Goal: Check status: Check status

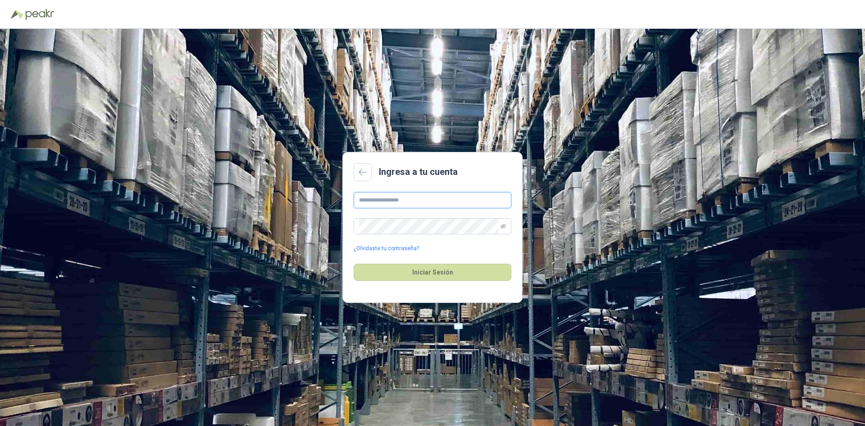
click at [362, 196] on input "text" at bounding box center [433, 200] width 158 height 16
type input "**********"
click at [436, 267] on button "Iniciar Sesión" at bounding box center [433, 272] width 158 height 17
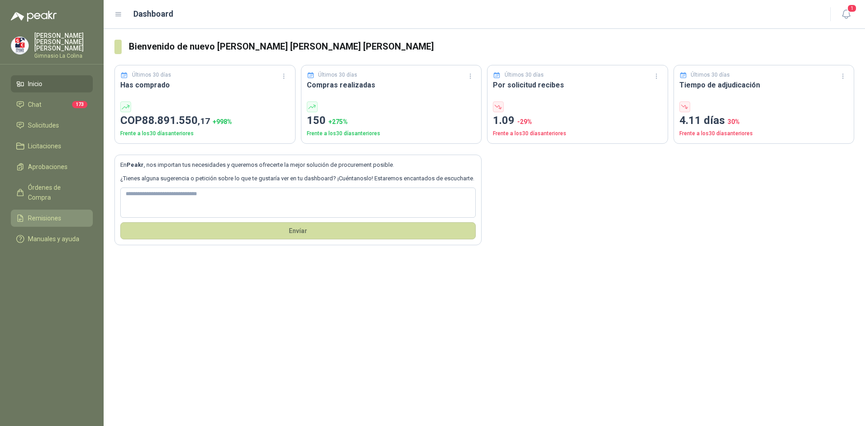
click at [56, 213] on span "Remisiones" at bounding box center [44, 218] width 33 height 10
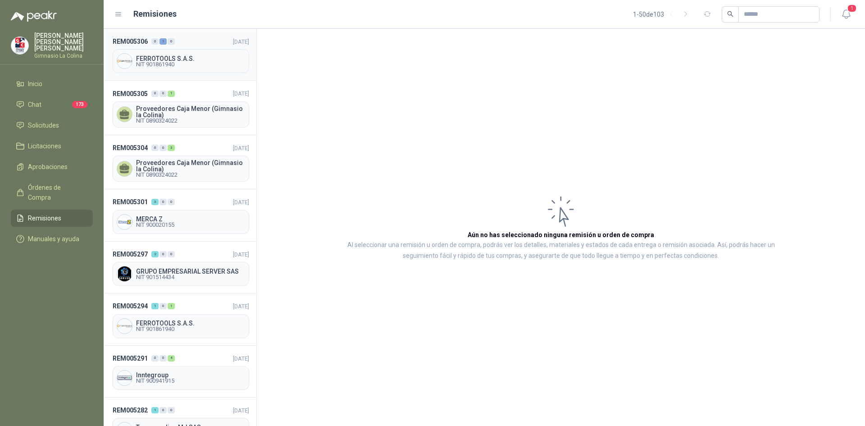
click at [153, 60] on span "FERROTOOLS S.A.S." at bounding box center [190, 58] width 109 height 6
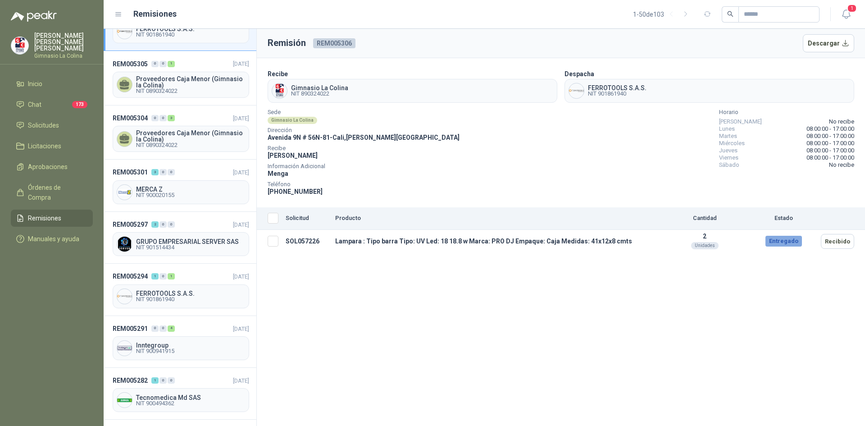
scroll to position [45, 0]
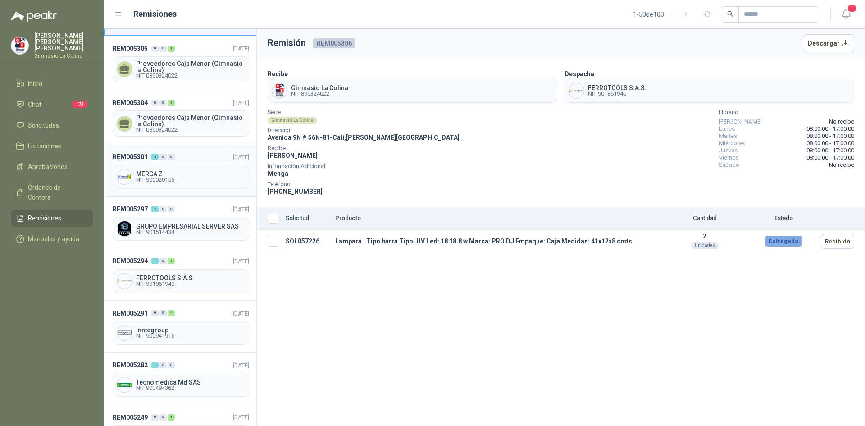
click at [161, 175] on span "MERCA Z" at bounding box center [190, 174] width 109 height 6
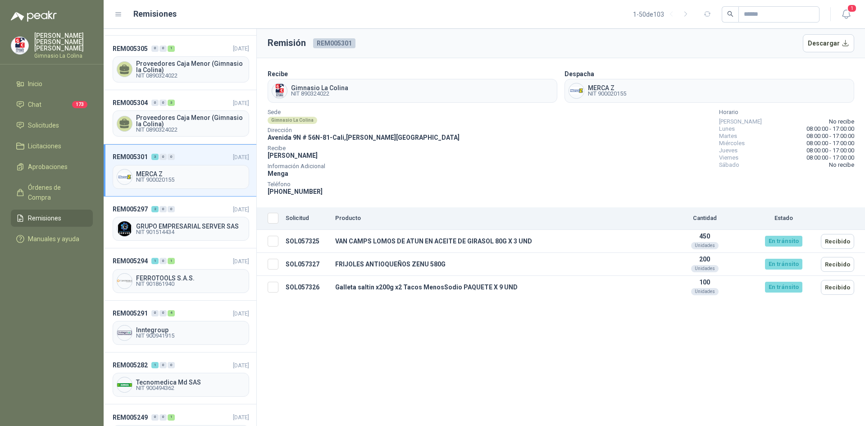
click at [434, 370] on div "Remisión REM005301 Descargar Recibe Gimnasio [GEOGRAPHIC_DATA] NIT 890324022 De…" at bounding box center [561, 227] width 608 height 397
click at [844, 239] on button "Recibido" at bounding box center [837, 241] width 33 height 15
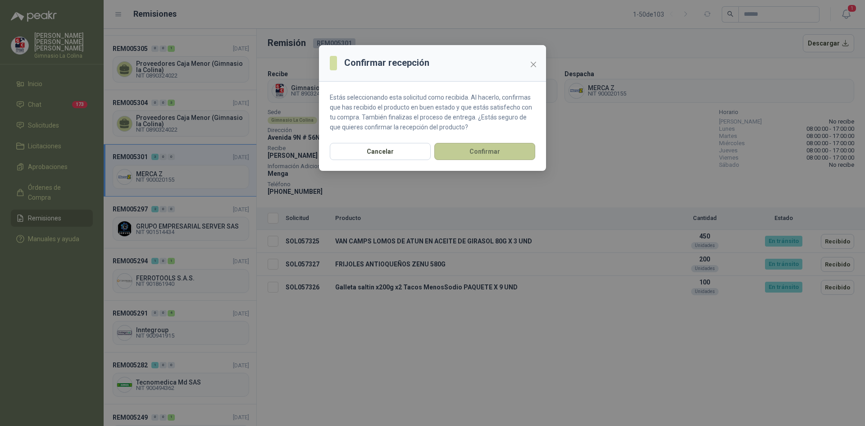
click at [487, 149] on button "Confirmar" at bounding box center [484, 151] width 101 height 17
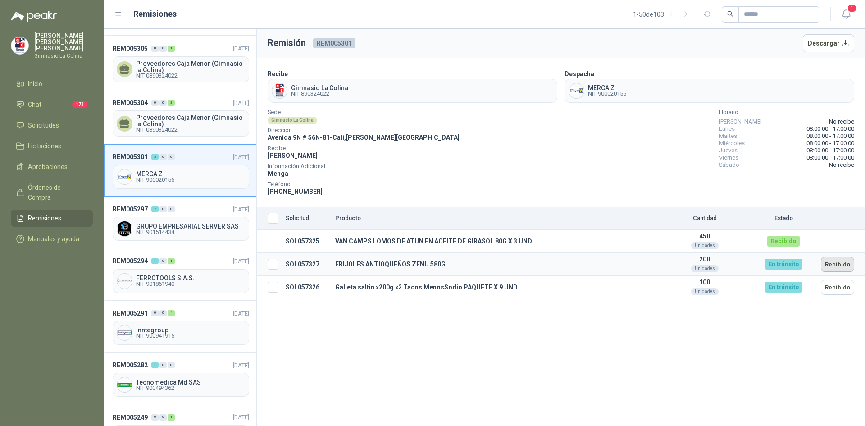
click at [840, 266] on button "Recibido" at bounding box center [837, 264] width 33 height 15
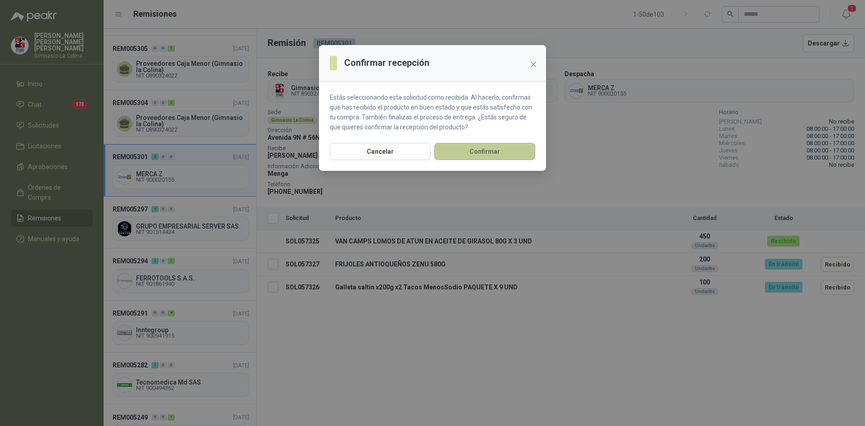
click at [486, 151] on button "Confirmar" at bounding box center [484, 151] width 101 height 17
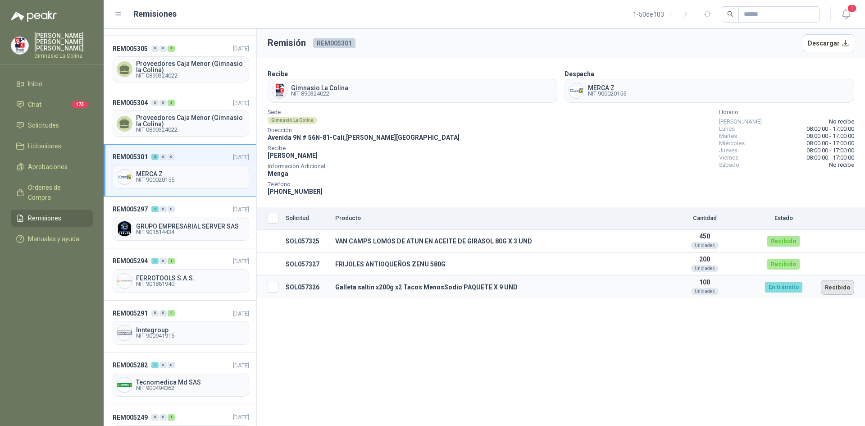
click at [840, 286] on button "Recibido" at bounding box center [837, 287] width 33 height 15
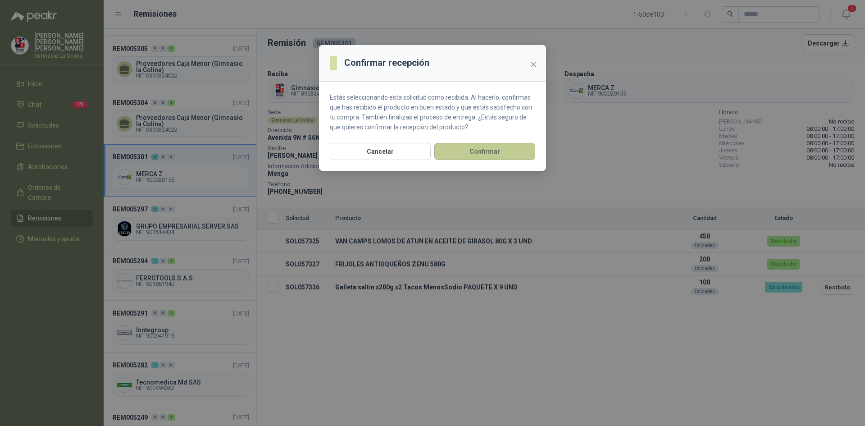
click at [495, 151] on button "Confirmar" at bounding box center [484, 151] width 101 height 17
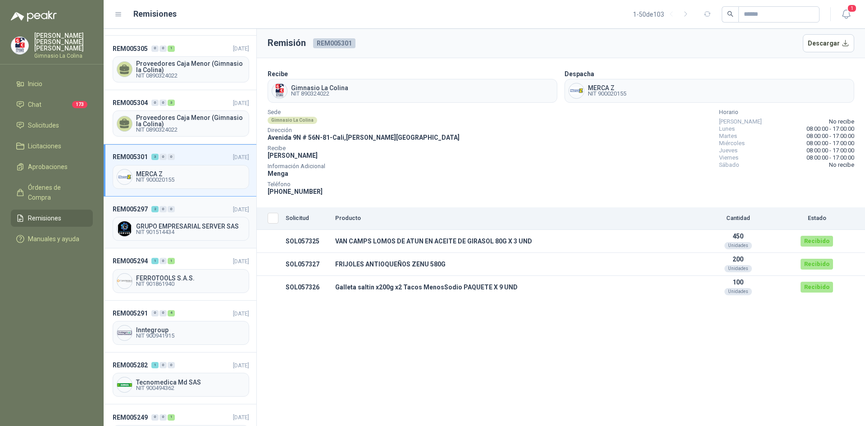
click at [174, 227] on span "GRUPO EMPRESARIAL SERVER SAS" at bounding box center [190, 226] width 109 height 6
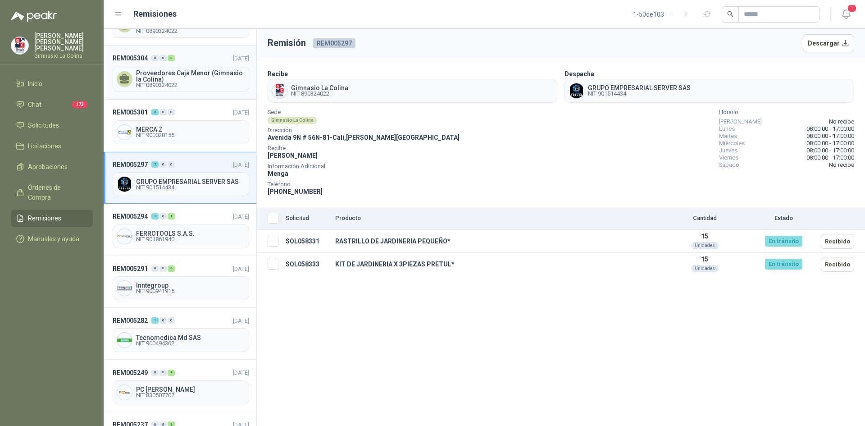
scroll to position [90, 0]
click at [155, 232] on span "FERROTOOLS S.A.S." at bounding box center [190, 233] width 109 height 6
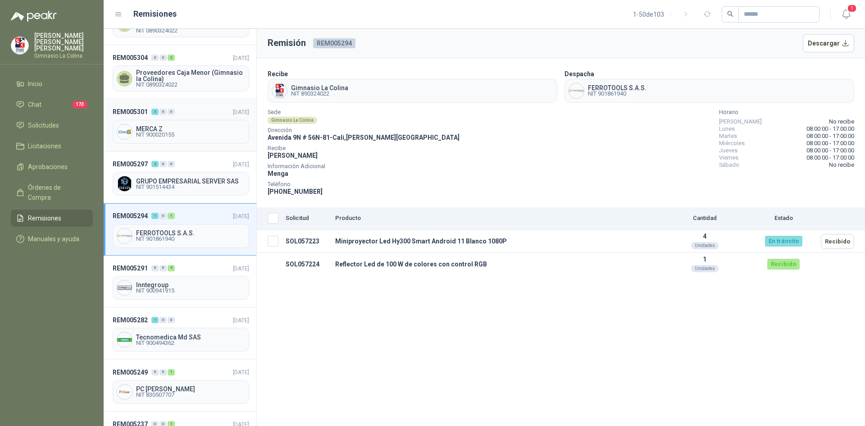
scroll to position [135, 0]
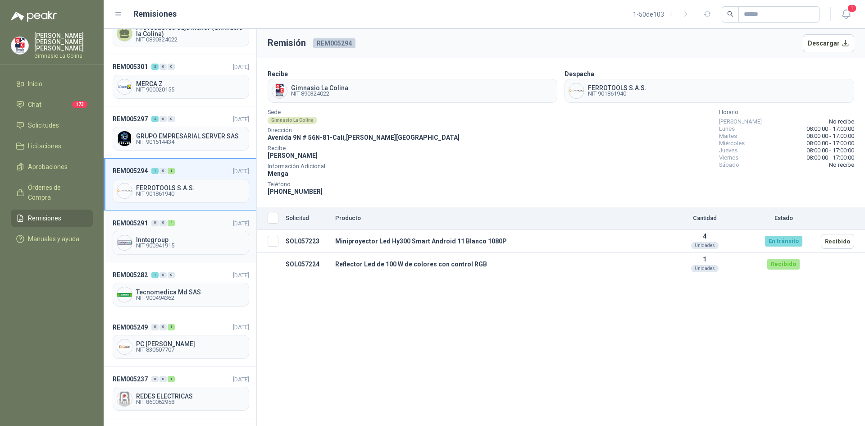
click at [147, 245] on span "NIT 900941915" at bounding box center [190, 245] width 109 height 5
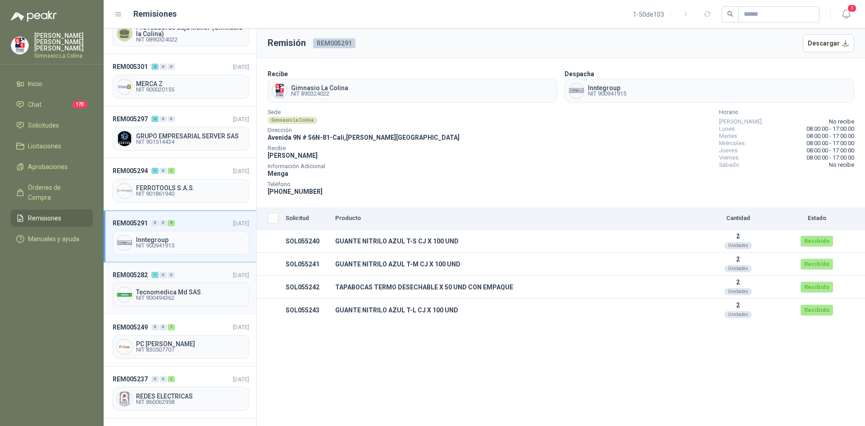
click at [181, 297] on span "NIT 900494362" at bounding box center [190, 297] width 109 height 5
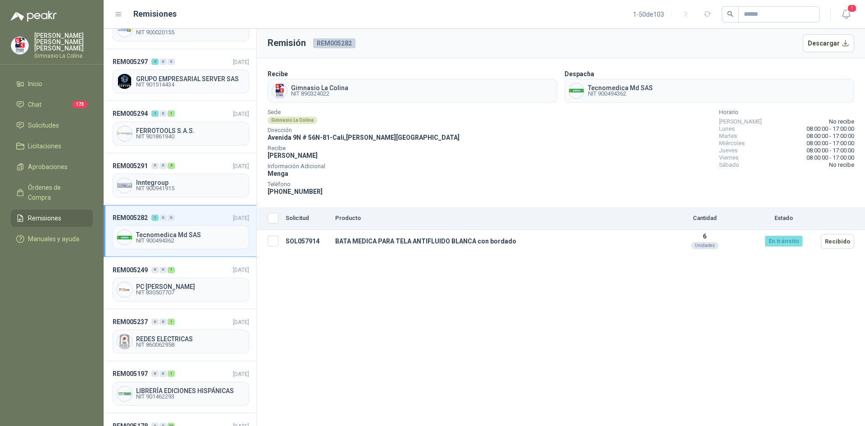
scroll to position [225, 0]
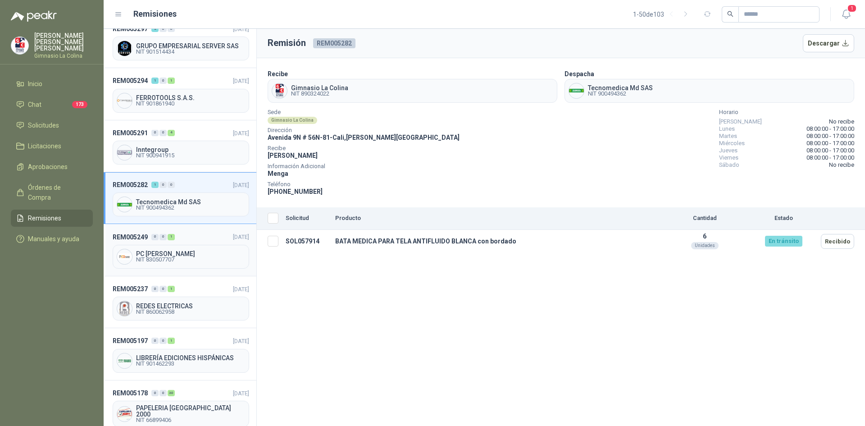
click at [142, 258] on span "NIT 830507707" at bounding box center [190, 259] width 109 height 5
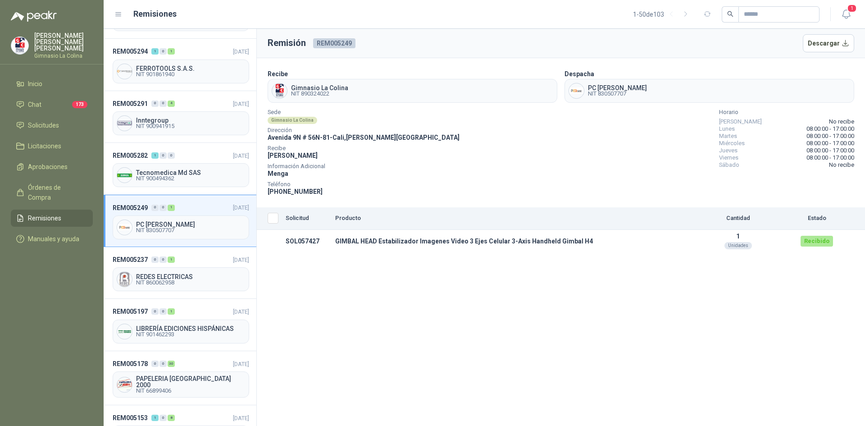
scroll to position [270, 0]
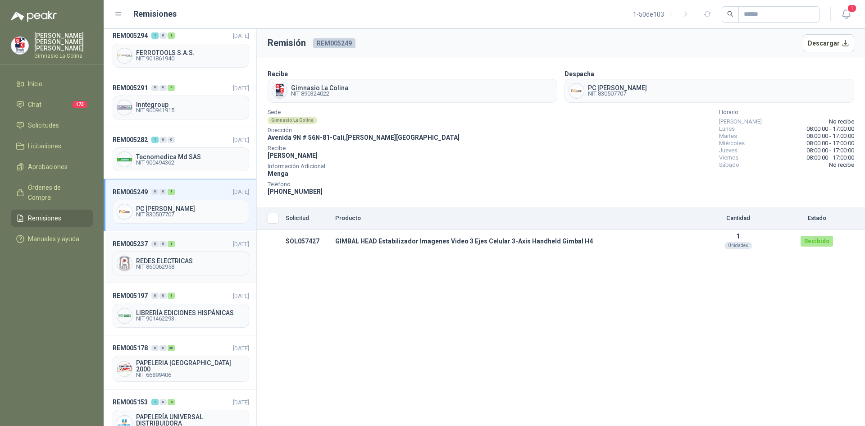
click at [150, 264] on span "NIT 860062958" at bounding box center [190, 266] width 109 height 5
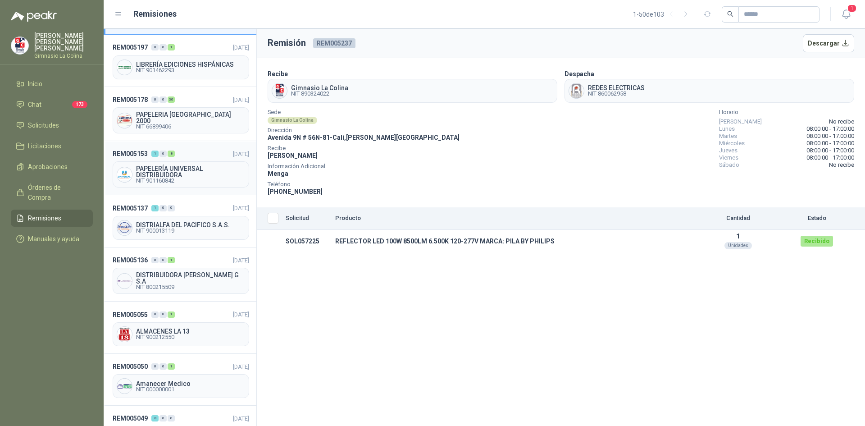
scroll to position [541, 0]
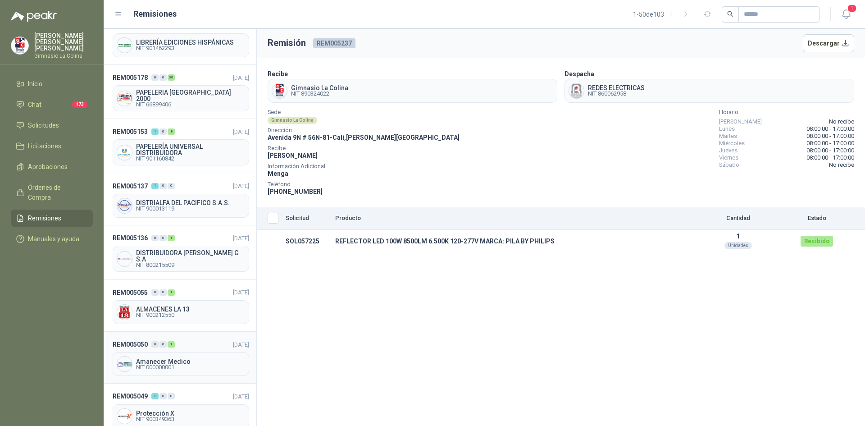
click at [194, 365] on span "NIT 000000001" at bounding box center [190, 367] width 109 height 5
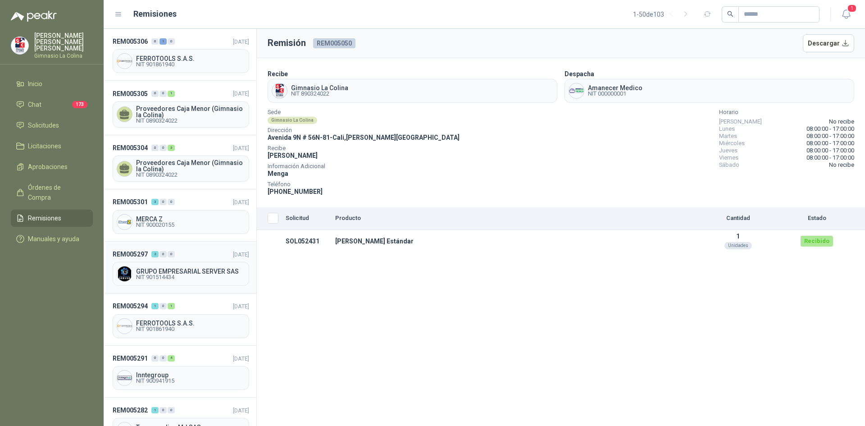
click at [179, 270] on span "GRUPO EMPRESARIAL SERVER SAS" at bounding box center [190, 271] width 109 height 6
